Goal: Task Accomplishment & Management: Complete application form

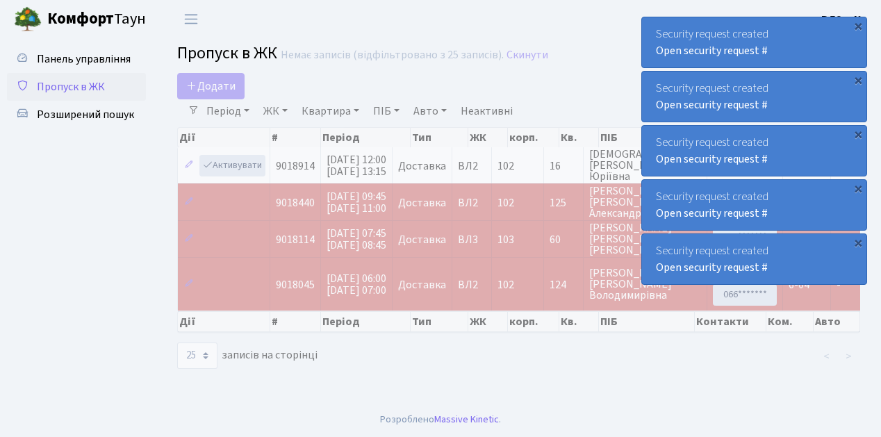
select select "25"
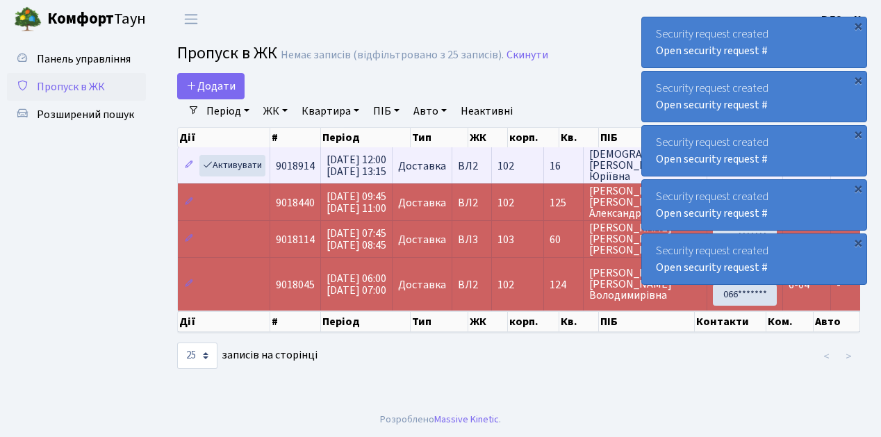
click at [293, 176] on td "9018914" at bounding box center [295, 165] width 51 height 36
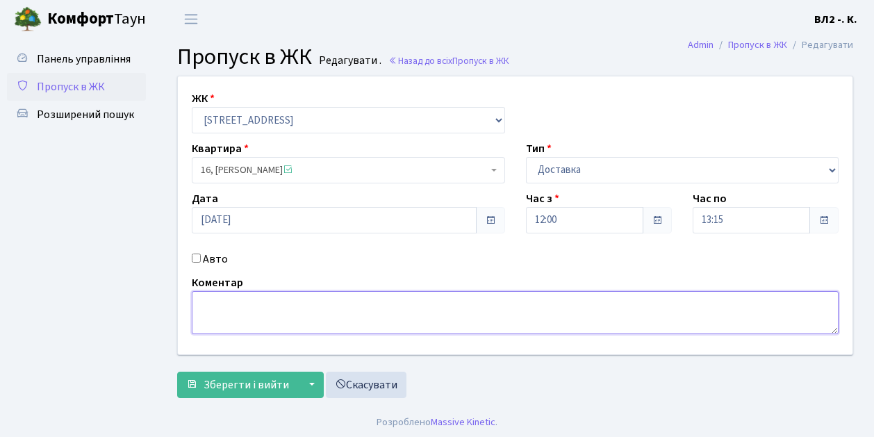
click at [201, 299] on textarea at bounding box center [515, 312] width 647 height 43
type textarea "Glovo 12-04"
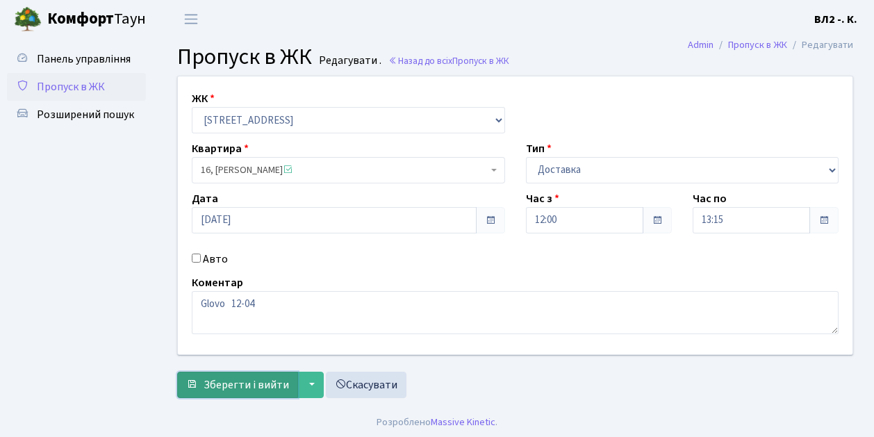
click at [219, 392] on button "Зберегти і вийти" at bounding box center [237, 385] width 121 height 26
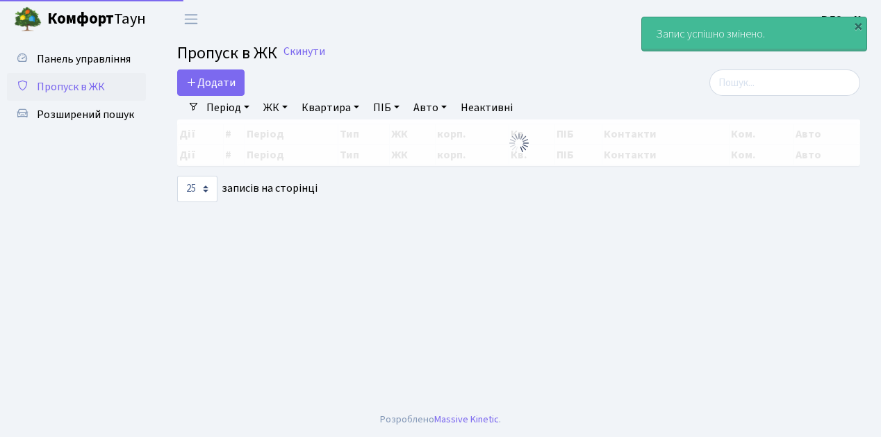
select select "25"
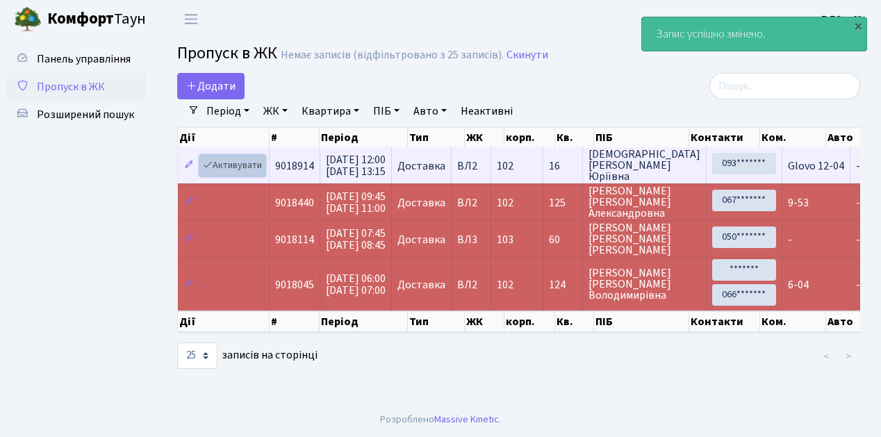
click at [260, 174] on link "Активувати" at bounding box center [232, 166] width 66 height 22
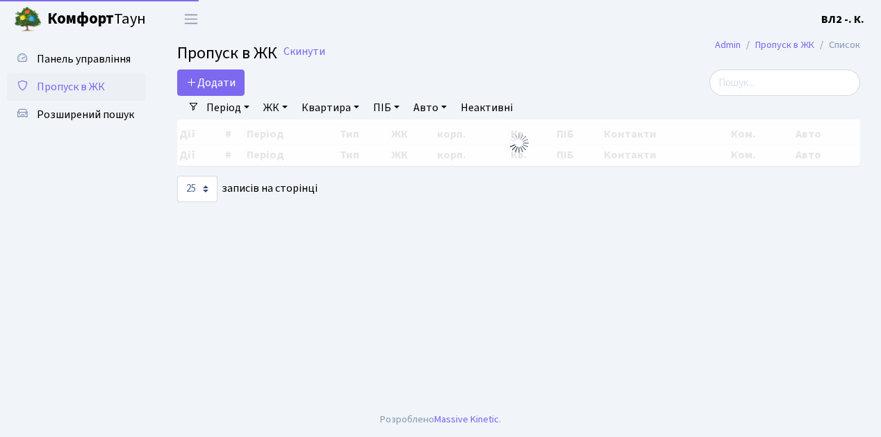
select select "25"
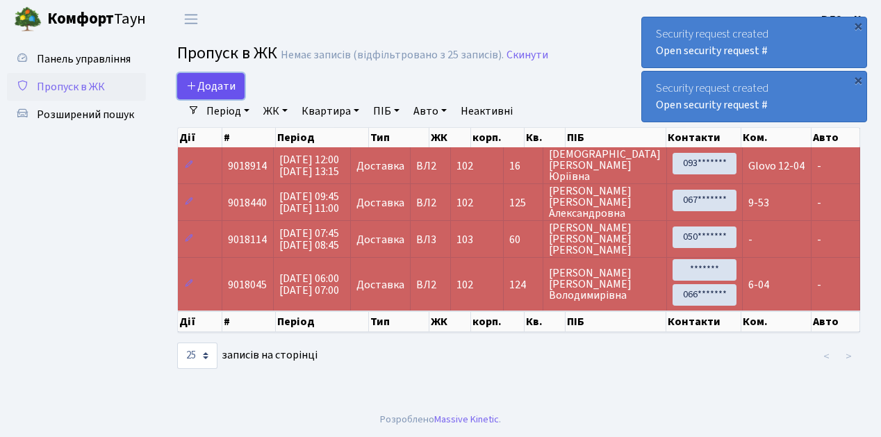
click at [238, 93] on link "Додати" at bounding box center [210, 86] width 67 height 26
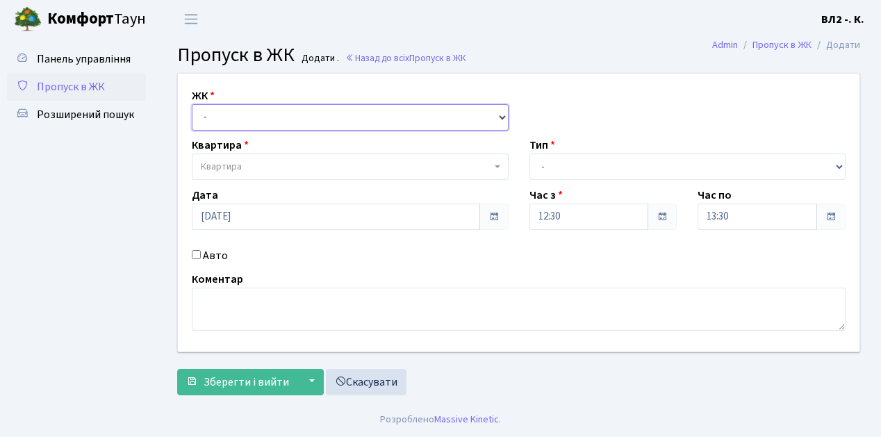
click at [497, 113] on select "- [STREET_ADDRESS][PERSON_NAME]" at bounding box center [350, 117] width 317 height 26
select select "317"
click at [192, 104] on select "- ВЛ1, Ужгородський пров., 4/1 ВЛ2, Голосіївський просп., 76 ВЛ3, пр.Голосіївсь…" at bounding box center [350, 117] width 317 height 26
select select
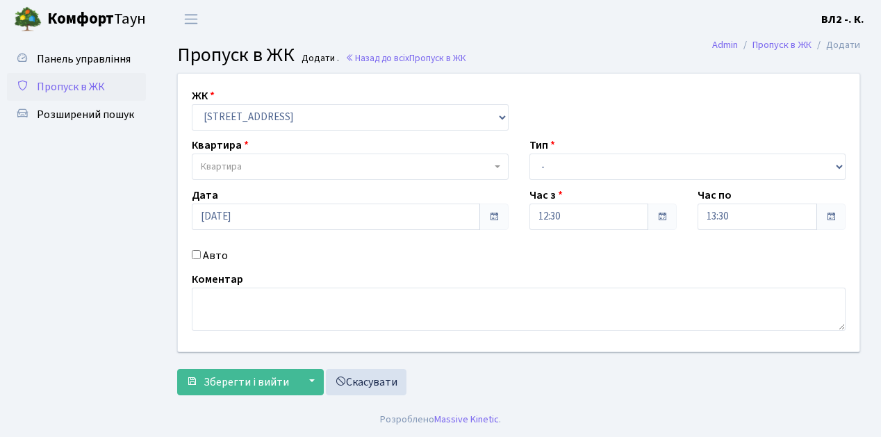
click at [498, 167] on b at bounding box center [498, 166] width 6 height 3
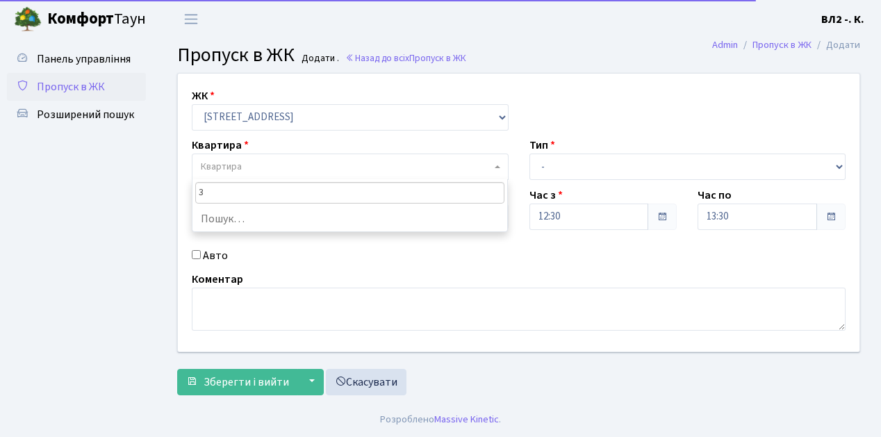
type input "32"
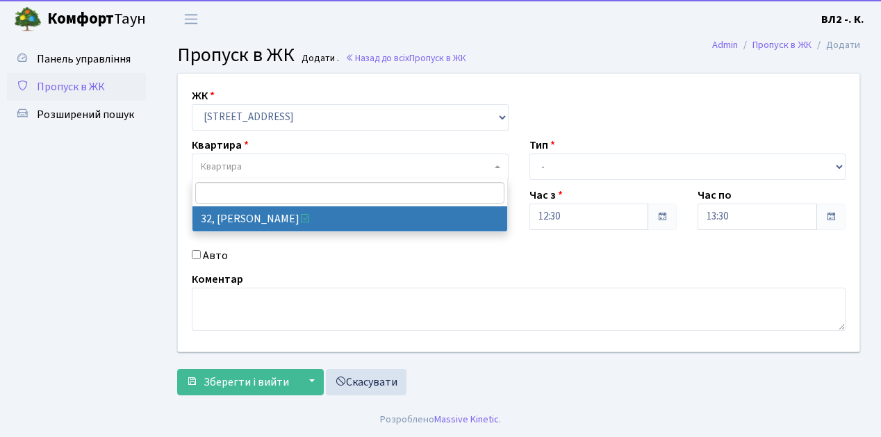
select select "38035"
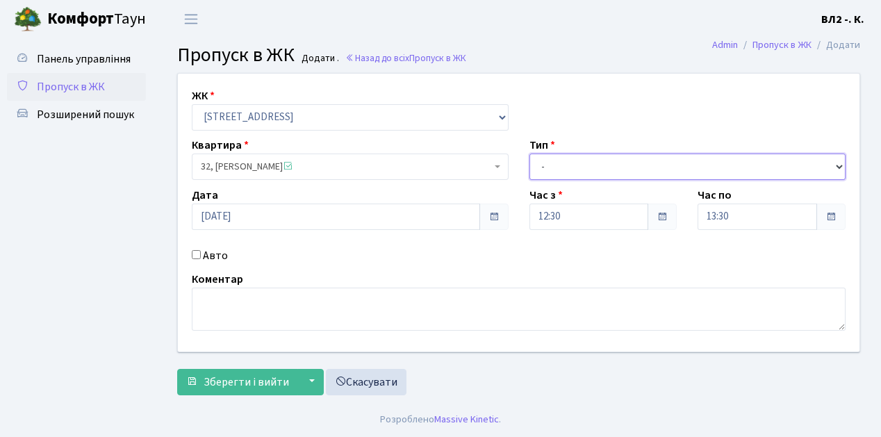
click at [838, 164] on select "- Доставка Таксі Гості Сервіс" at bounding box center [687, 166] width 317 height 26
select select "1"
click at [529, 153] on select "- Доставка Таксі Гості Сервіс" at bounding box center [687, 166] width 317 height 26
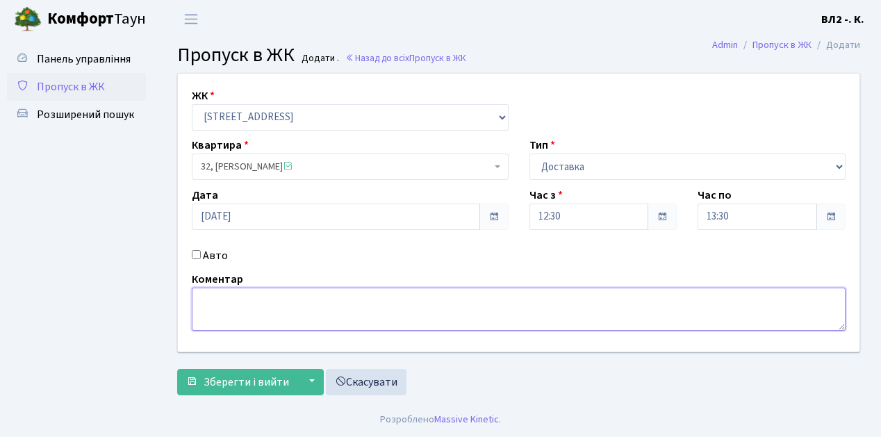
drag, startPoint x: 199, startPoint y: 297, endPoint x: 818, endPoint y: 329, distance: 620.3
click at [207, 288] on textarea at bounding box center [519, 309] width 654 height 43
type textarea "Glovo 12-28"
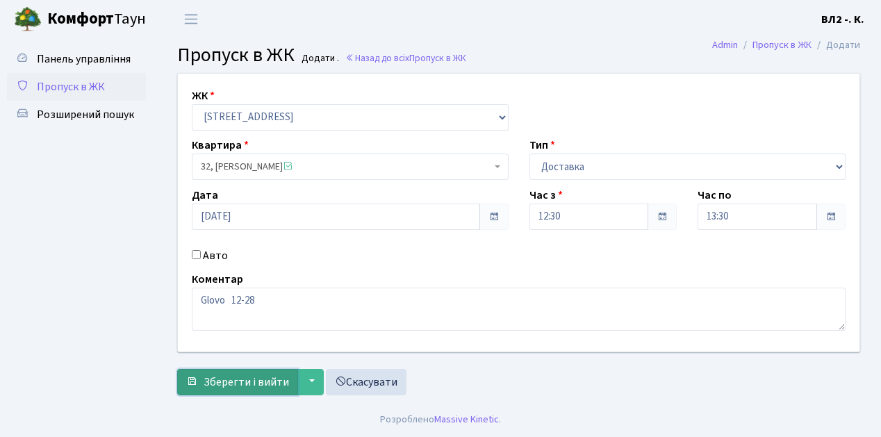
click at [224, 386] on span "Зберегти і вийти" at bounding box center [245, 381] width 85 height 15
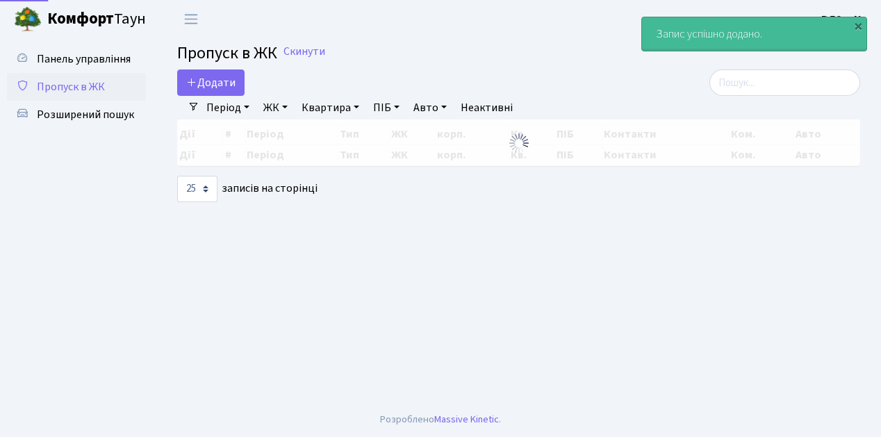
select select "25"
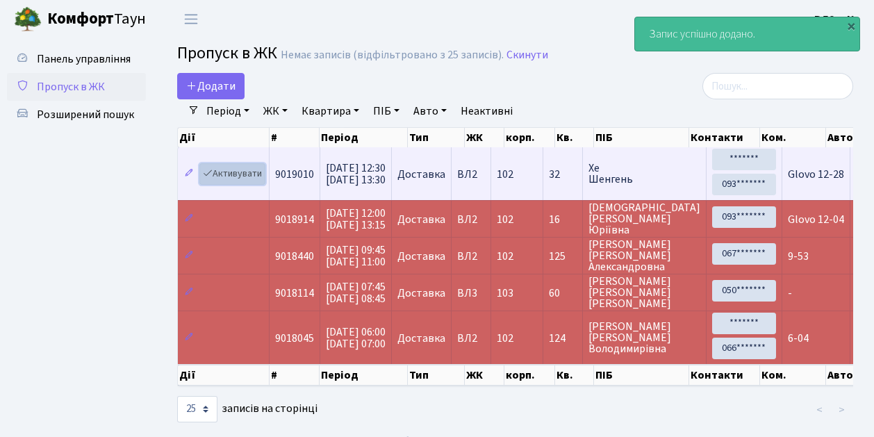
click at [260, 182] on link "Активувати" at bounding box center [232, 174] width 66 height 22
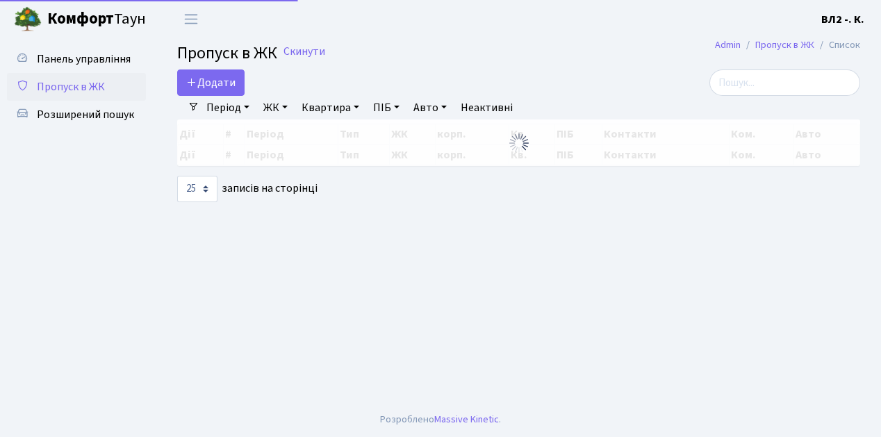
select select "25"
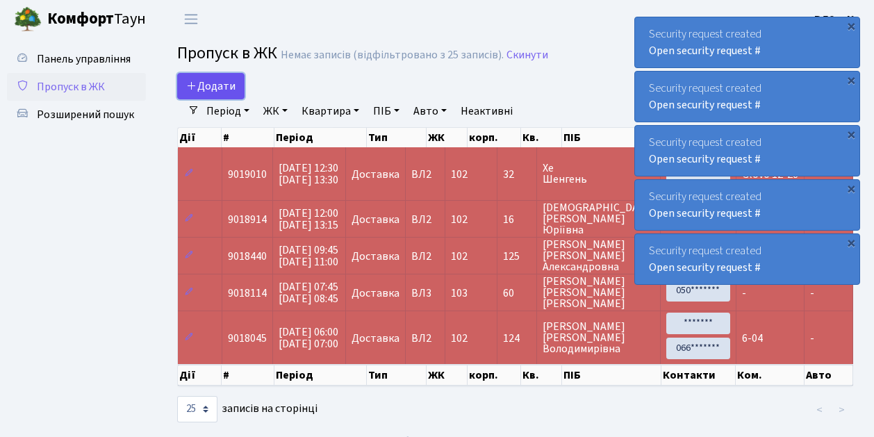
click at [239, 94] on link "Додати" at bounding box center [210, 86] width 67 height 26
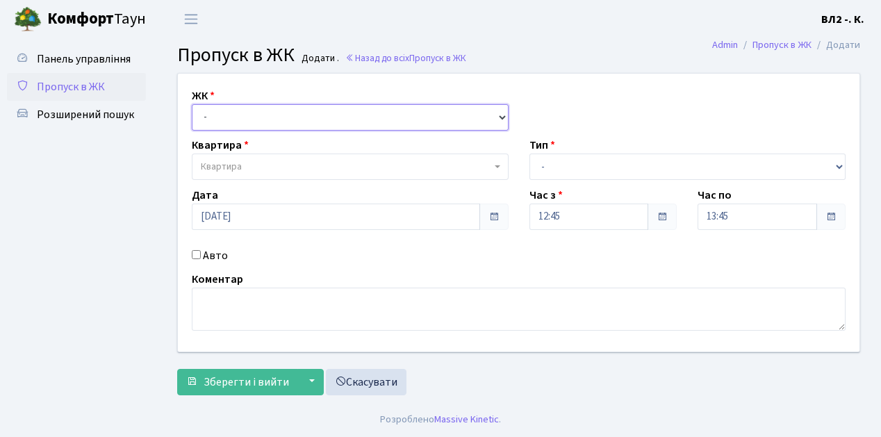
click at [498, 114] on select "- [STREET_ADDRESS][PERSON_NAME]" at bounding box center [350, 117] width 317 height 26
select select "317"
click at [192, 104] on select "- [STREET_ADDRESS][PERSON_NAME]" at bounding box center [350, 117] width 317 height 26
select select
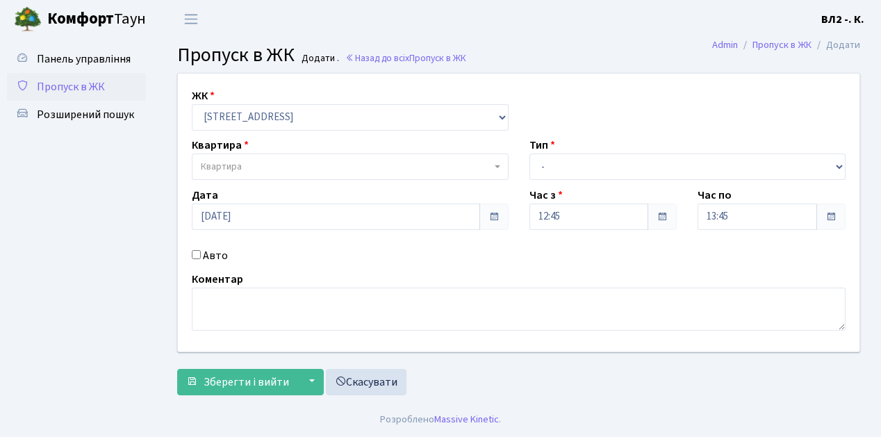
click at [499, 163] on span at bounding box center [498, 166] width 3 height 26
type input "122"
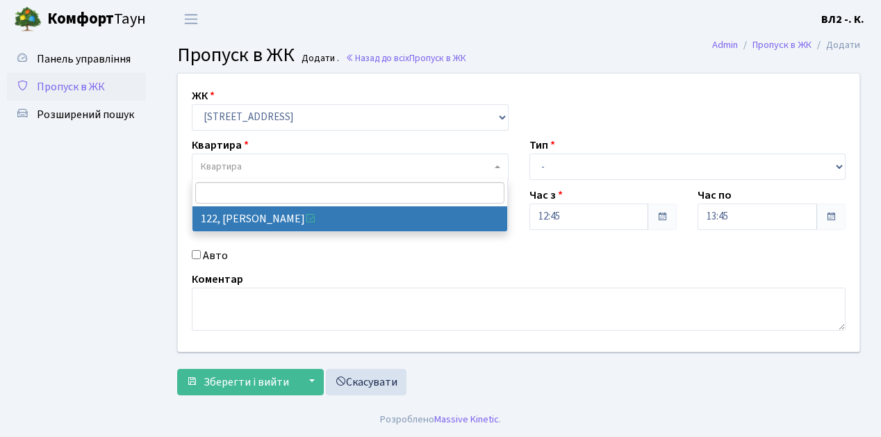
select select "38302"
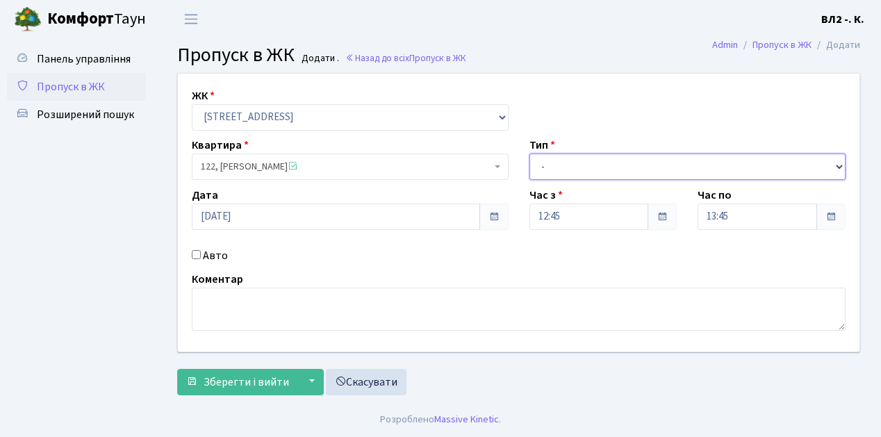
drag, startPoint x: 837, startPoint y: 165, endPoint x: 805, endPoint y: 165, distance: 31.9
click at [837, 165] on select "- Доставка Таксі Гості Сервіс" at bounding box center [687, 166] width 317 height 26
select select "1"
click at [529, 153] on select "- Доставка Таксі Гості Сервіс" at bounding box center [687, 166] width 317 height 26
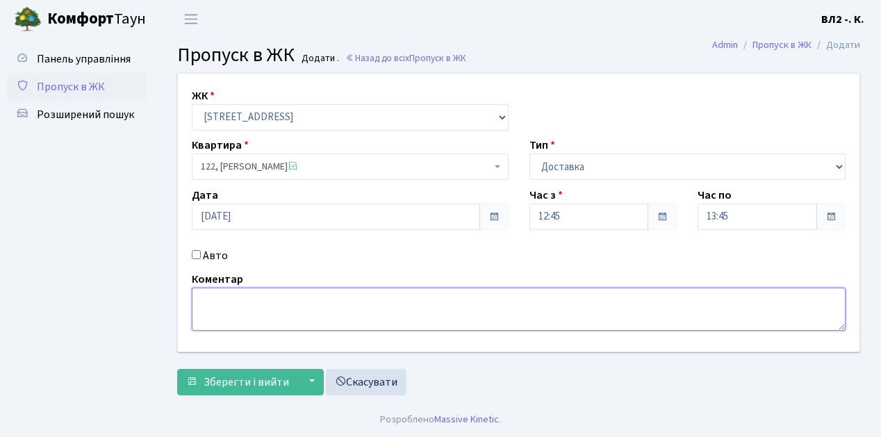
drag, startPoint x: 200, startPoint y: 304, endPoint x: 570, endPoint y: 289, distance: 369.8
click at [201, 301] on textarea at bounding box center [519, 309] width 654 height 43
type textarea "Glovo 12-50"
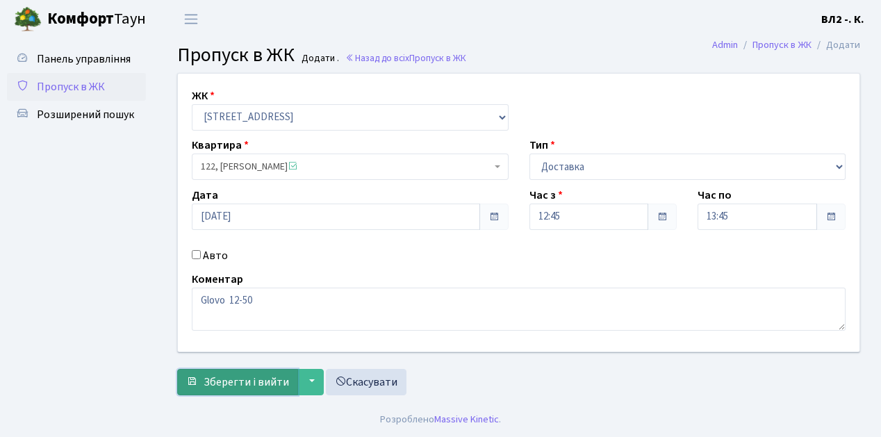
click at [239, 379] on span "Зберегти і вийти" at bounding box center [245, 381] width 85 height 15
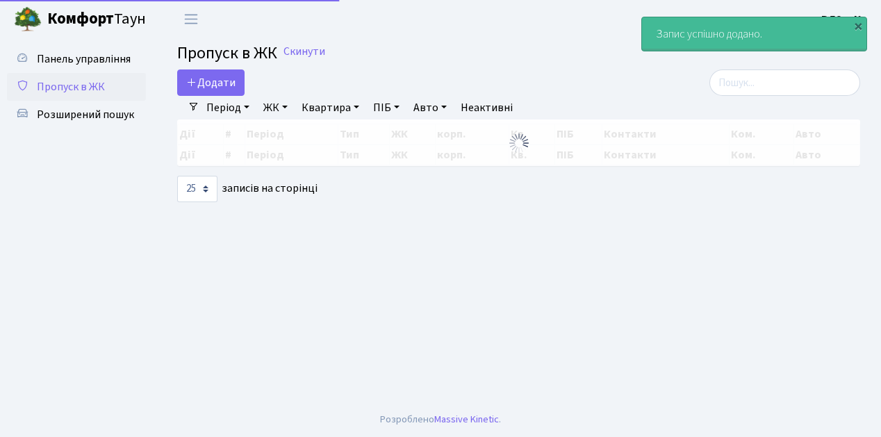
select select "25"
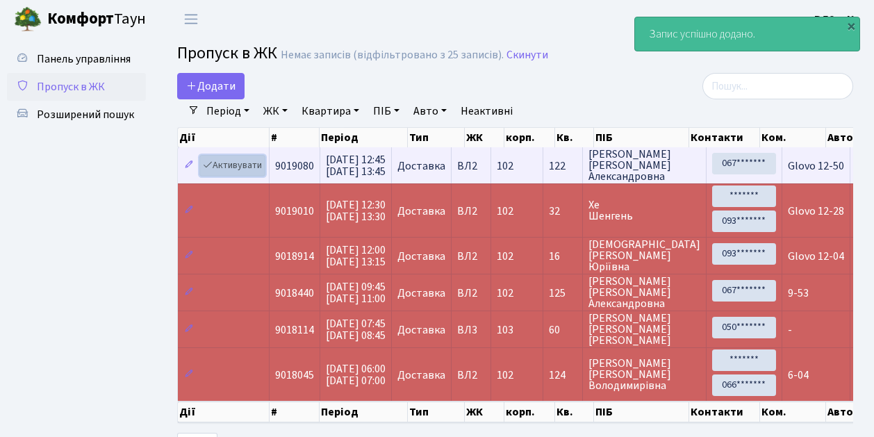
click at [252, 172] on link "Активувати" at bounding box center [232, 166] width 66 height 22
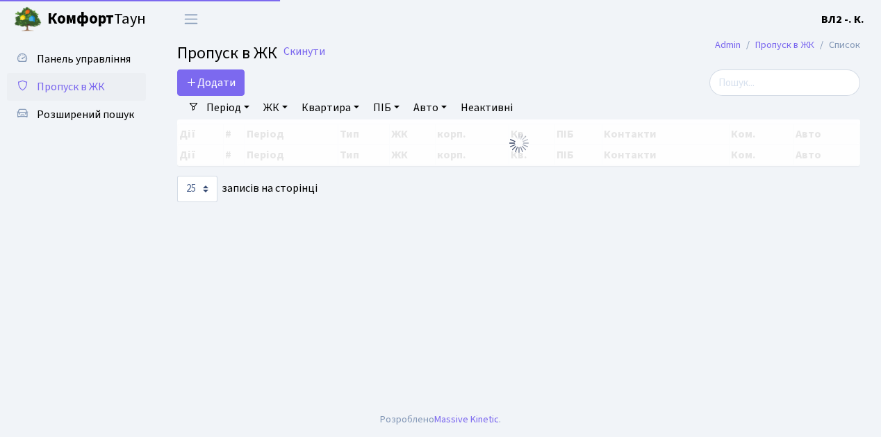
select select "25"
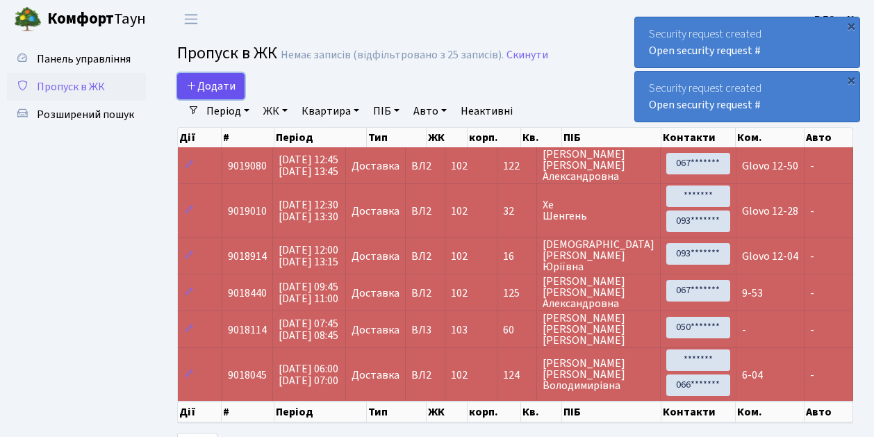
click at [238, 94] on link "Додати" at bounding box center [210, 86] width 67 height 26
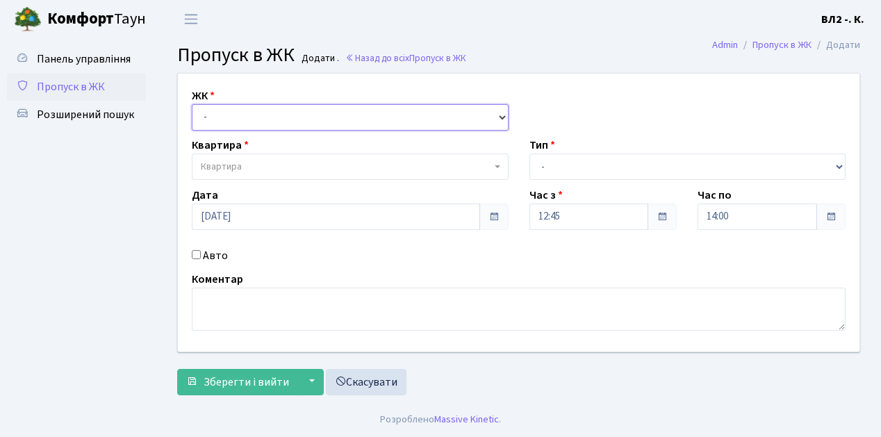
click at [500, 115] on select "- [STREET_ADDRESS][PERSON_NAME]" at bounding box center [350, 117] width 317 height 26
select select "317"
click at [192, 104] on select "- [STREET_ADDRESS][PERSON_NAME]" at bounding box center [350, 117] width 317 height 26
select select
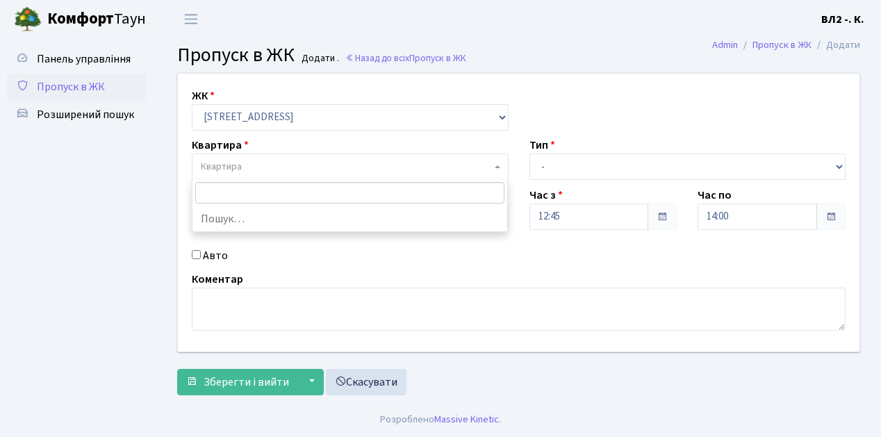
click at [499, 165] on b at bounding box center [498, 166] width 6 height 3
type input "114"
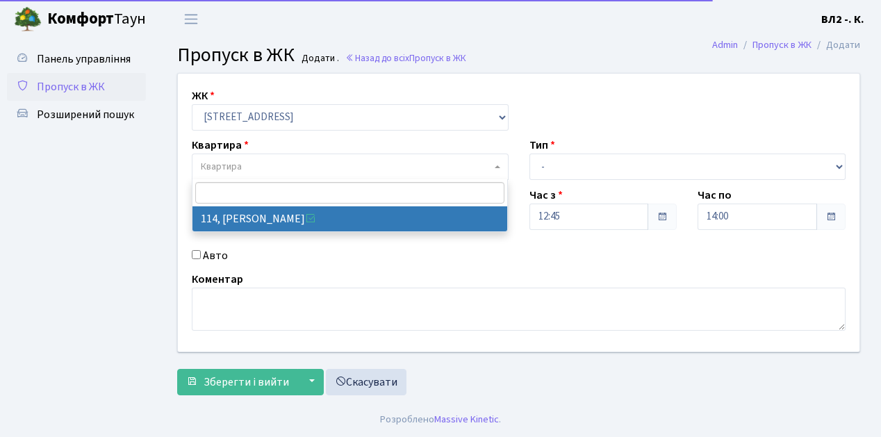
select select "38278"
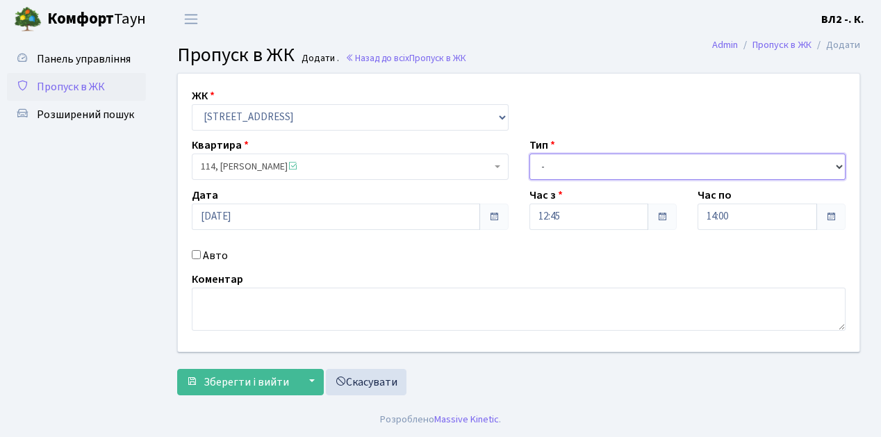
click at [838, 164] on select "- Доставка Таксі Гості Сервіс" at bounding box center [687, 166] width 317 height 26
select select "1"
click at [529, 153] on select "- Доставка Таксі Гості Сервіс" at bounding box center [687, 166] width 317 height 26
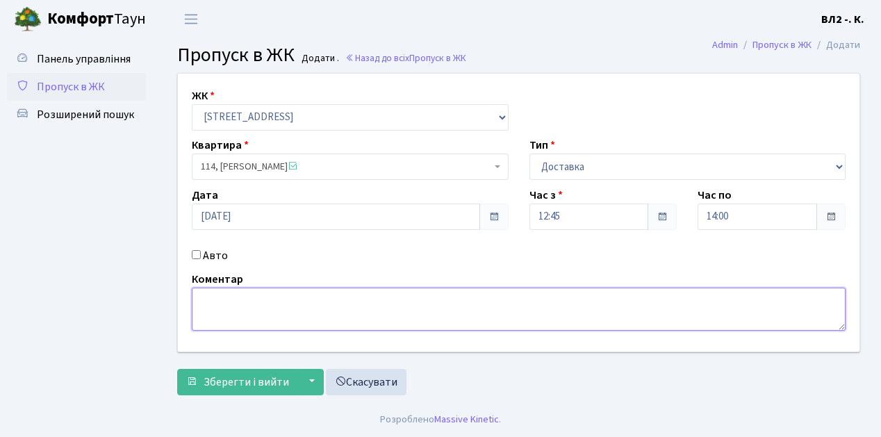
click at [221, 299] on textarea at bounding box center [519, 309] width 654 height 43
type textarea "Dominos 12-56"
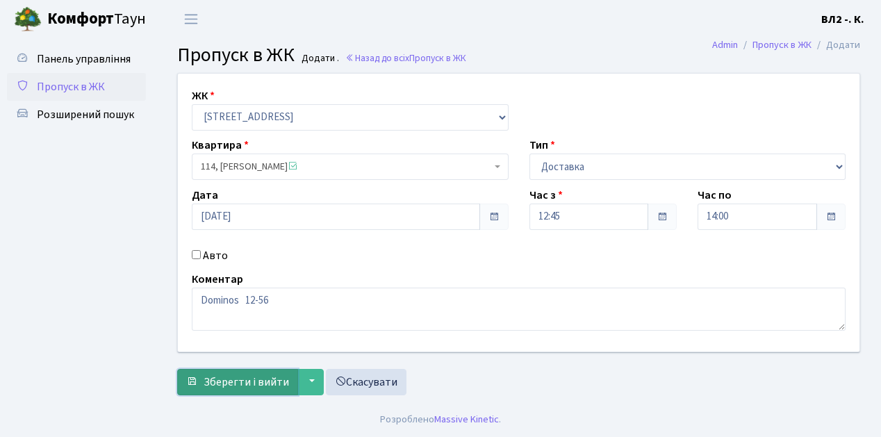
click at [231, 388] on span "Зберегти і вийти" at bounding box center [245, 381] width 85 height 15
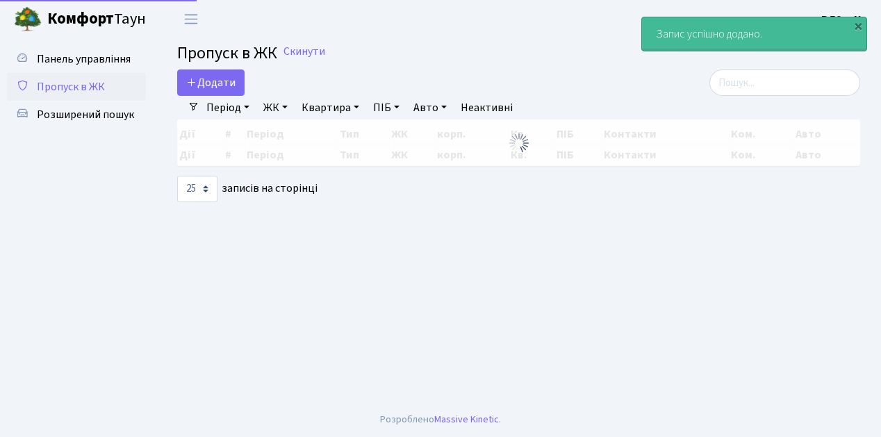
select select "25"
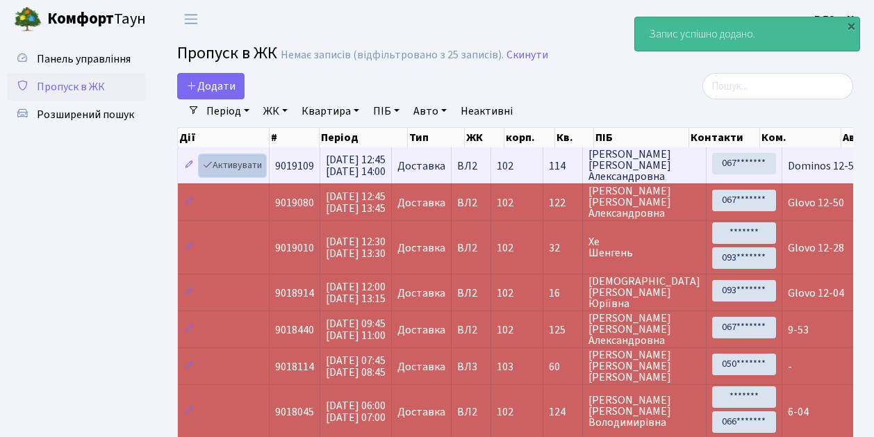
click at [253, 172] on link "Активувати" at bounding box center [232, 166] width 66 height 22
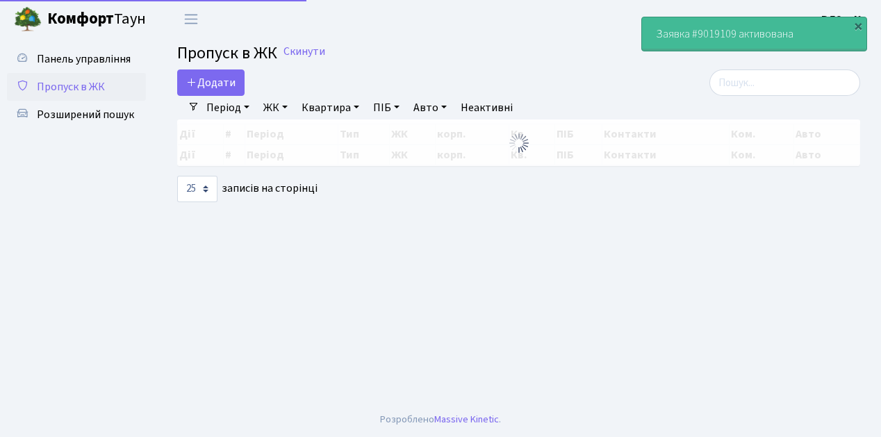
select select "25"
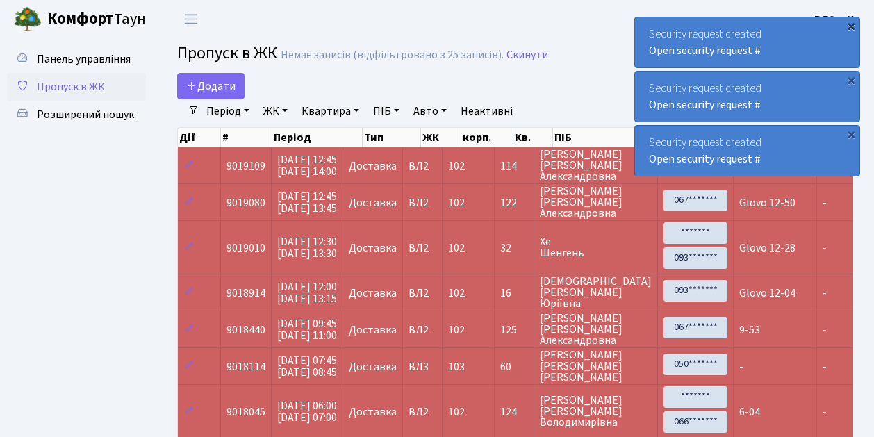
click at [850, 23] on div "×" at bounding box center [851, 26] width 14 height 14
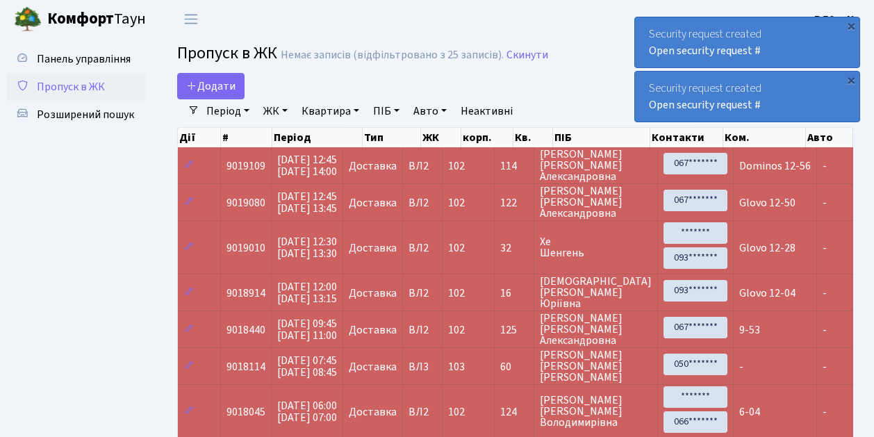
click at [851, 28] on div "×" at bounding box center [851, 26] width 14 height 14
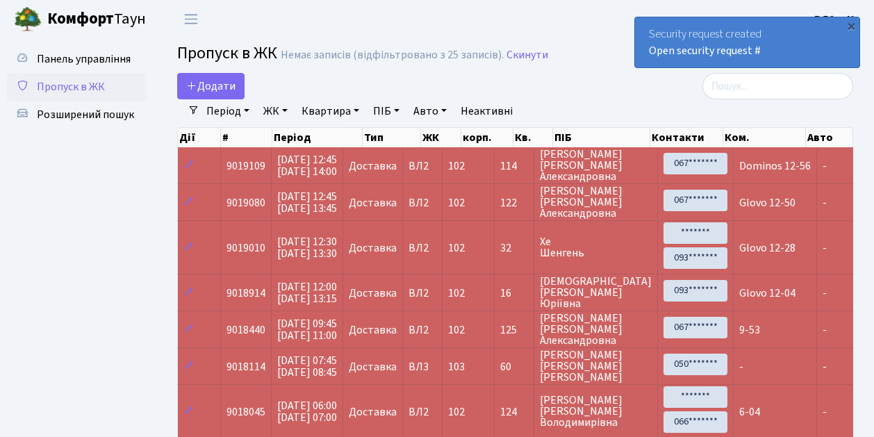
click at [851, 29] on div "×" at bounding box center [851, 26] width 14 height 14
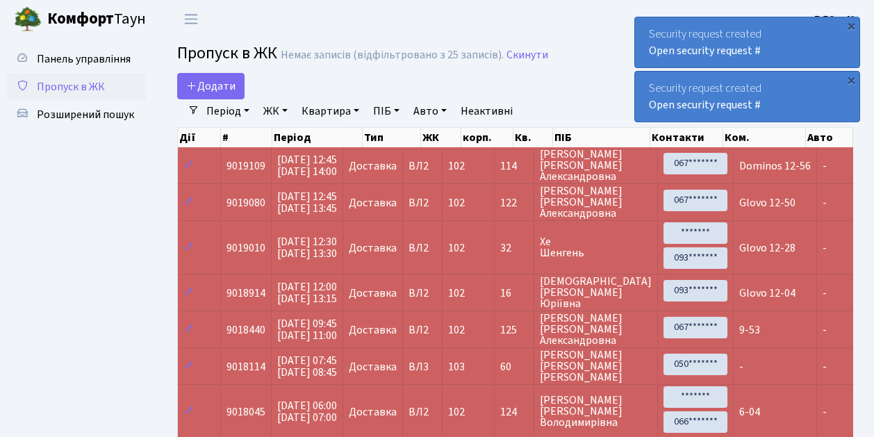
click at [851, 29] on div "×" at bounding box center [851, 26] width 14 height 14
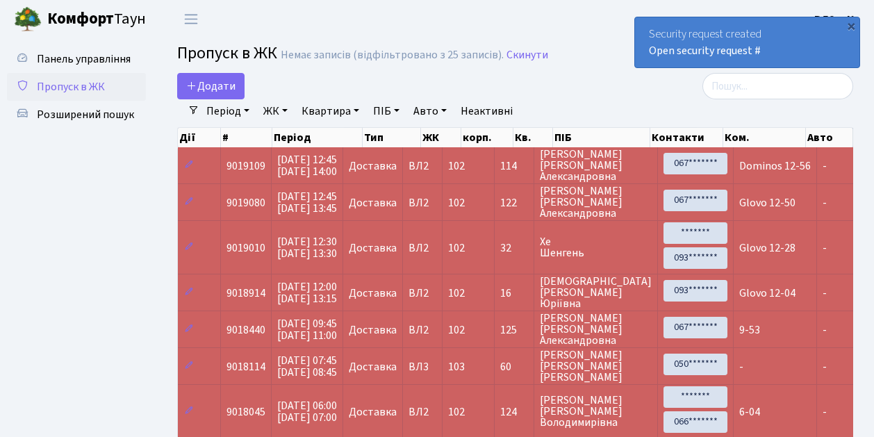
click at [851, 29] on div "×" at bounding box center [851, 26] width 14 height 14
